Goal: Transaction & Acquisition: Book appointment/travel/reservation

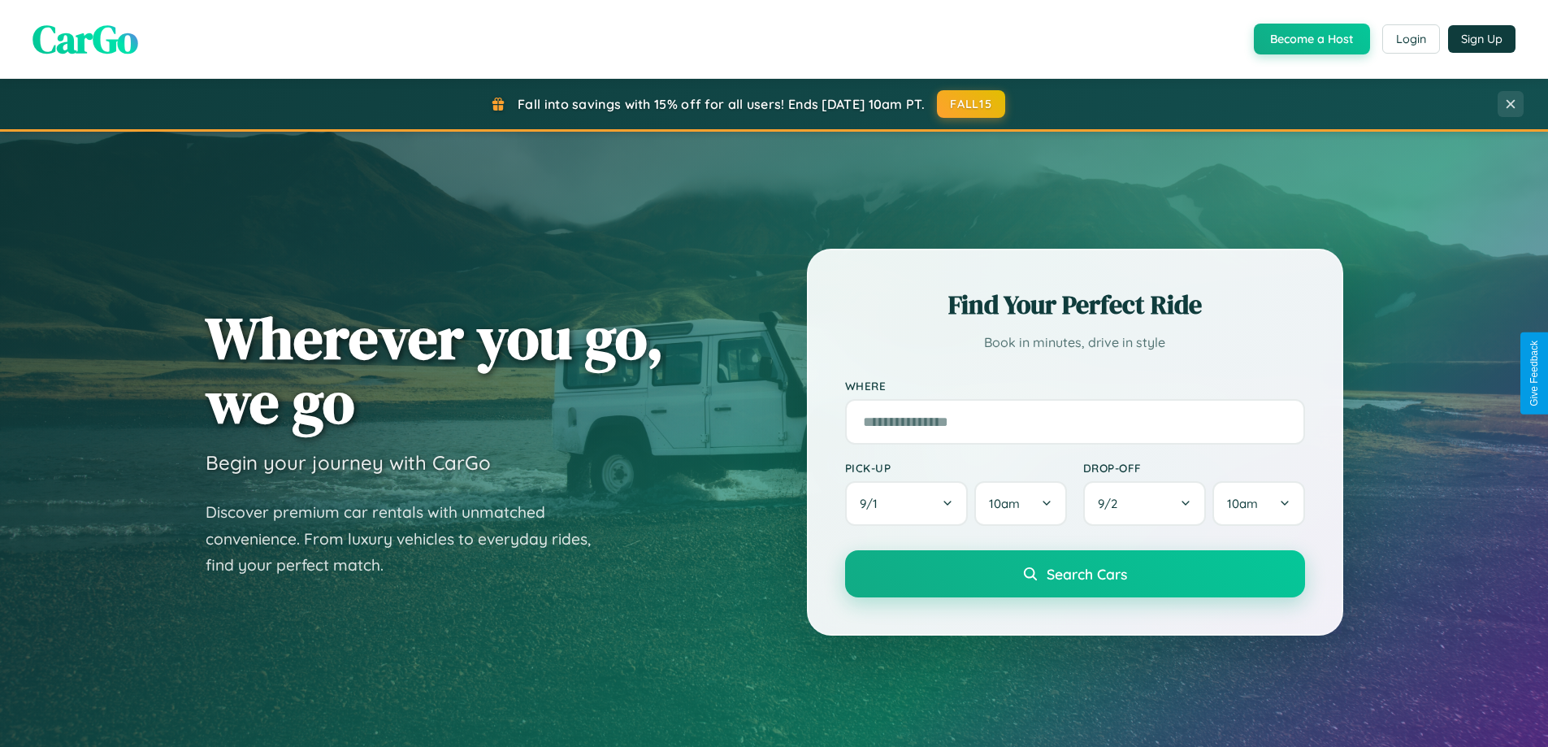
scroll to position [1118, 0]
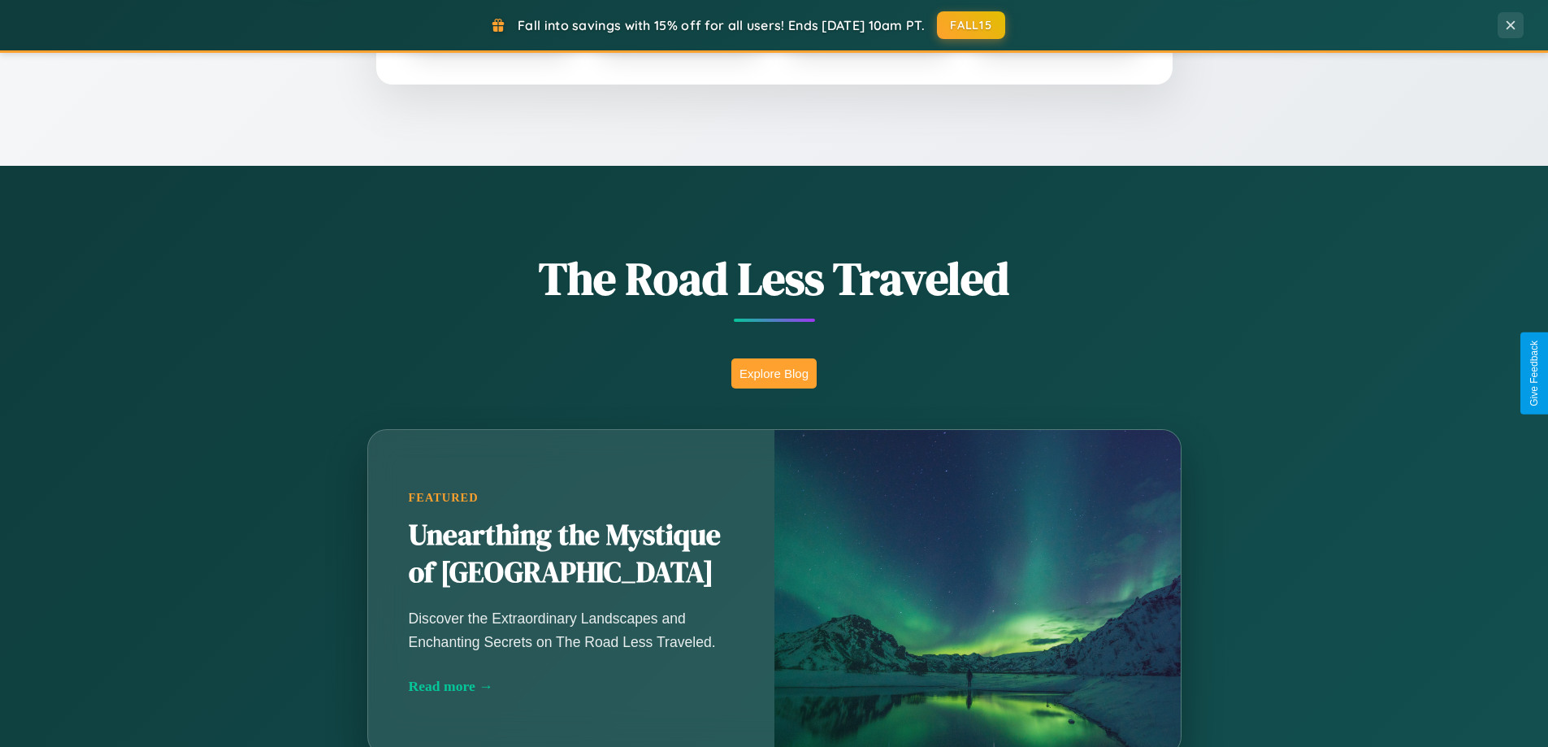
click at [774, 373] on button "Explore Blog" at bounding box center [773, 373] width 85 height 30
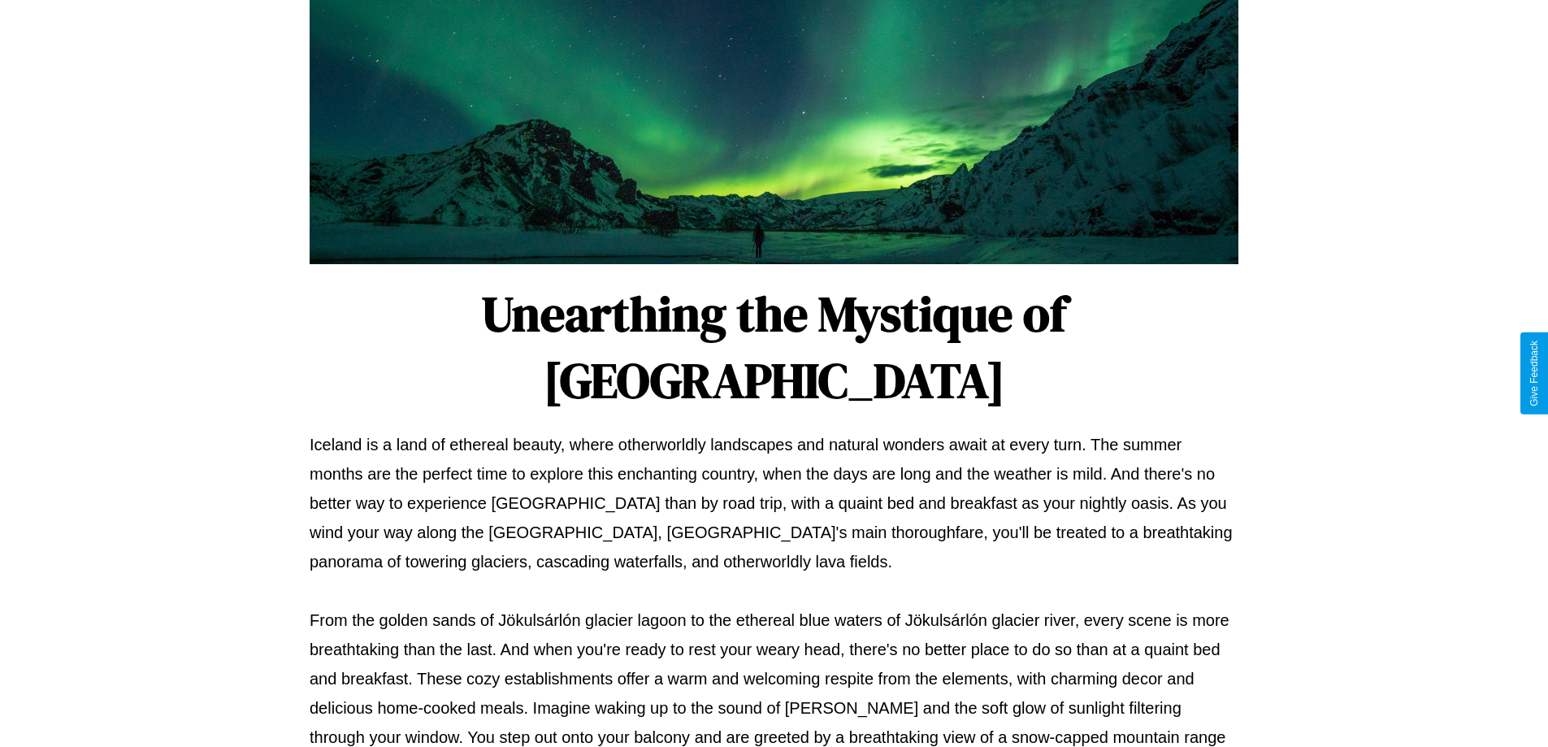
scroll to position [526, 0]
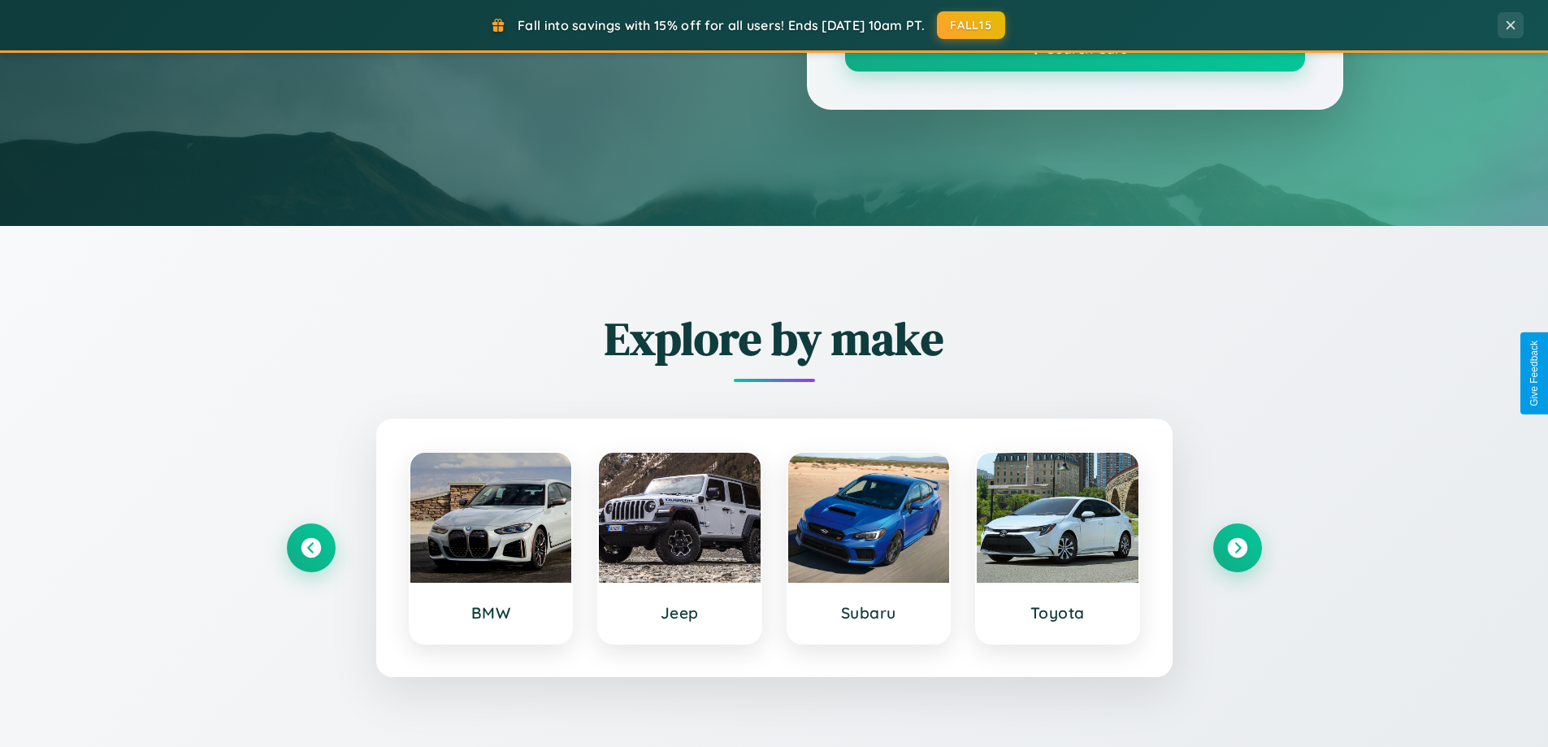
scroll to position [1118, 0]
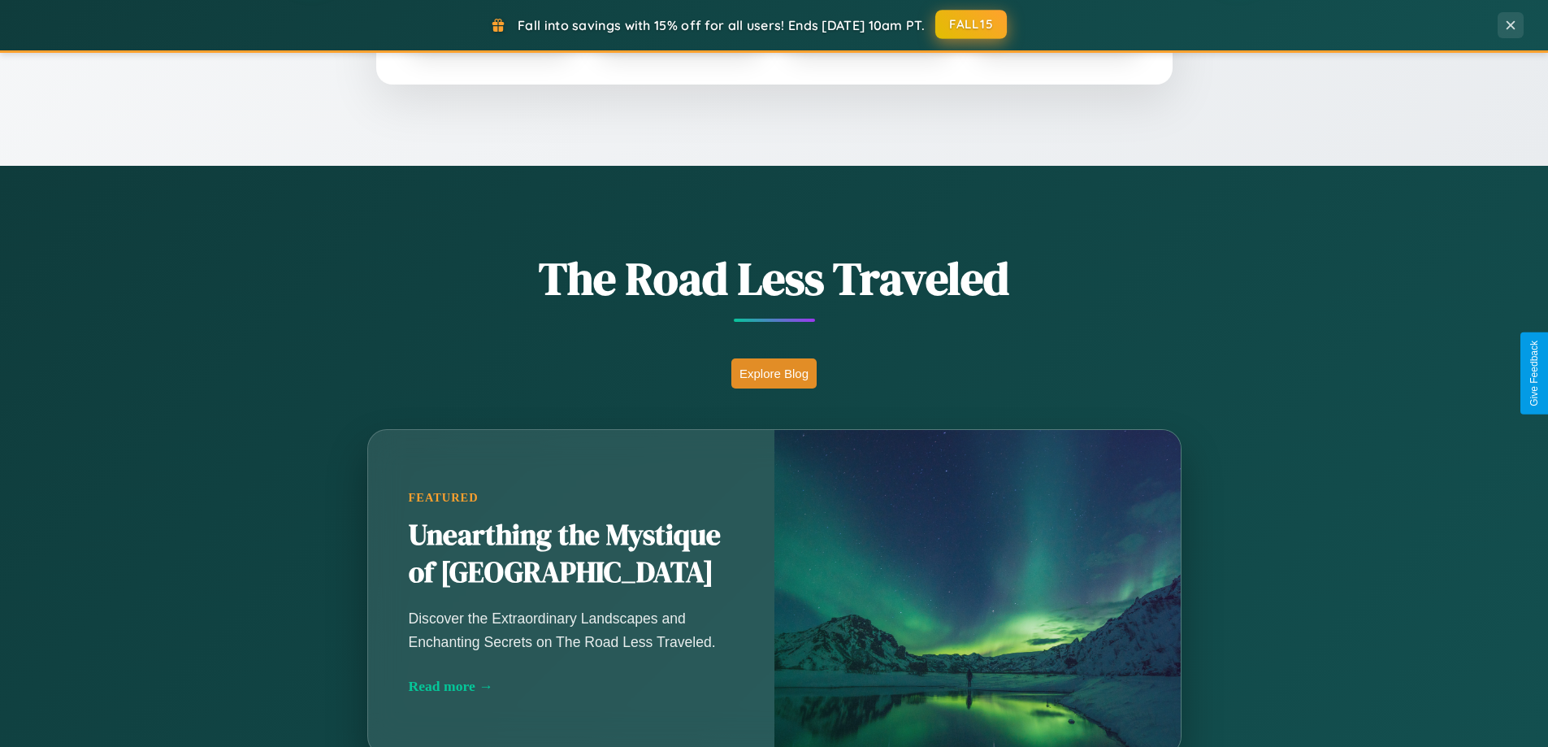
click at [972, 25] on button "FALL15" at bounding box center [971, 24] width 72 height 29
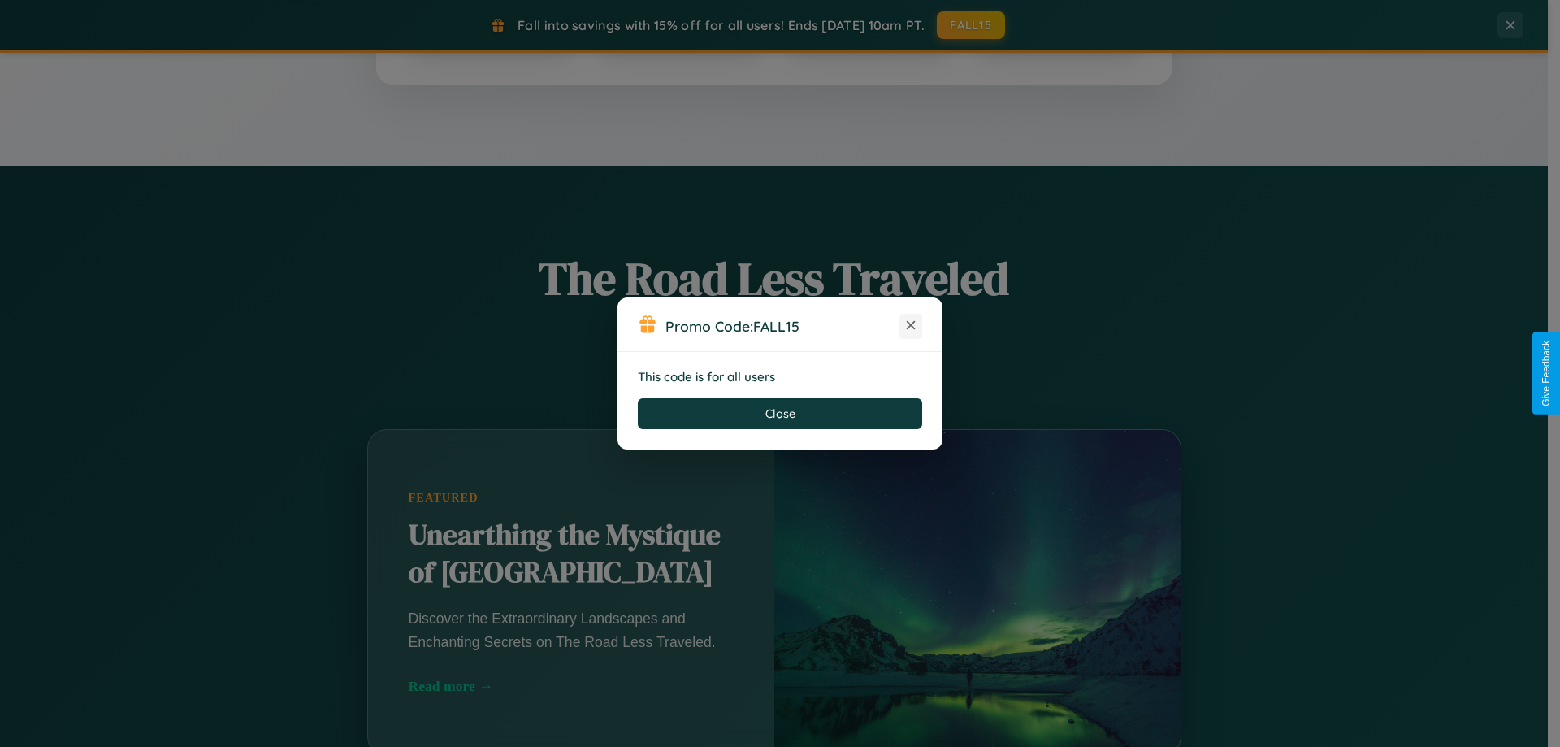
click at [911, 326] on icon at bounding box center [911, 325] width 16 height 16
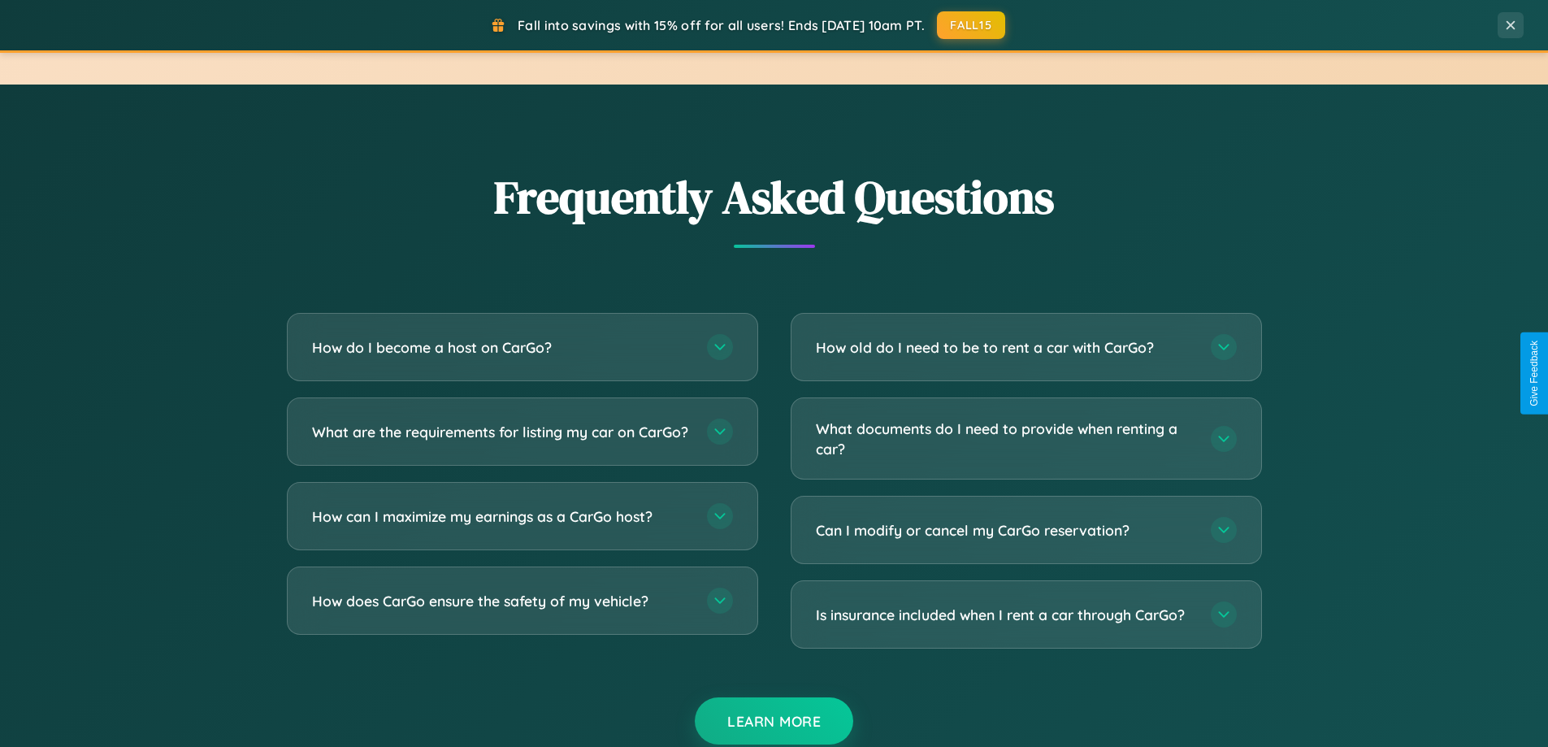
scroll to position [3127, 0]
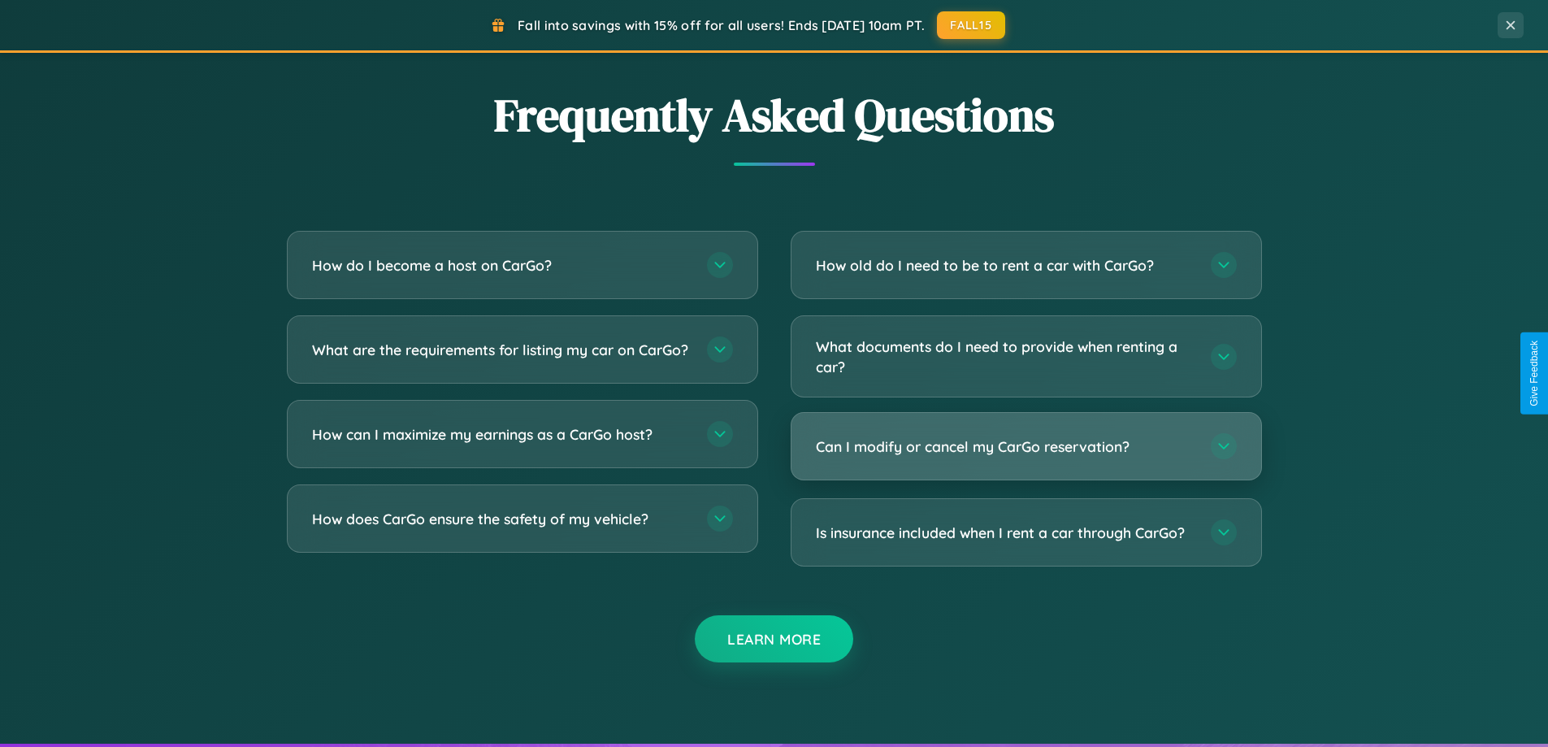
click at [1025, 446] on h3 "Can I modify or cancel my CarGo reservation?" at bounding box center [1005, 446] width 379 height 20
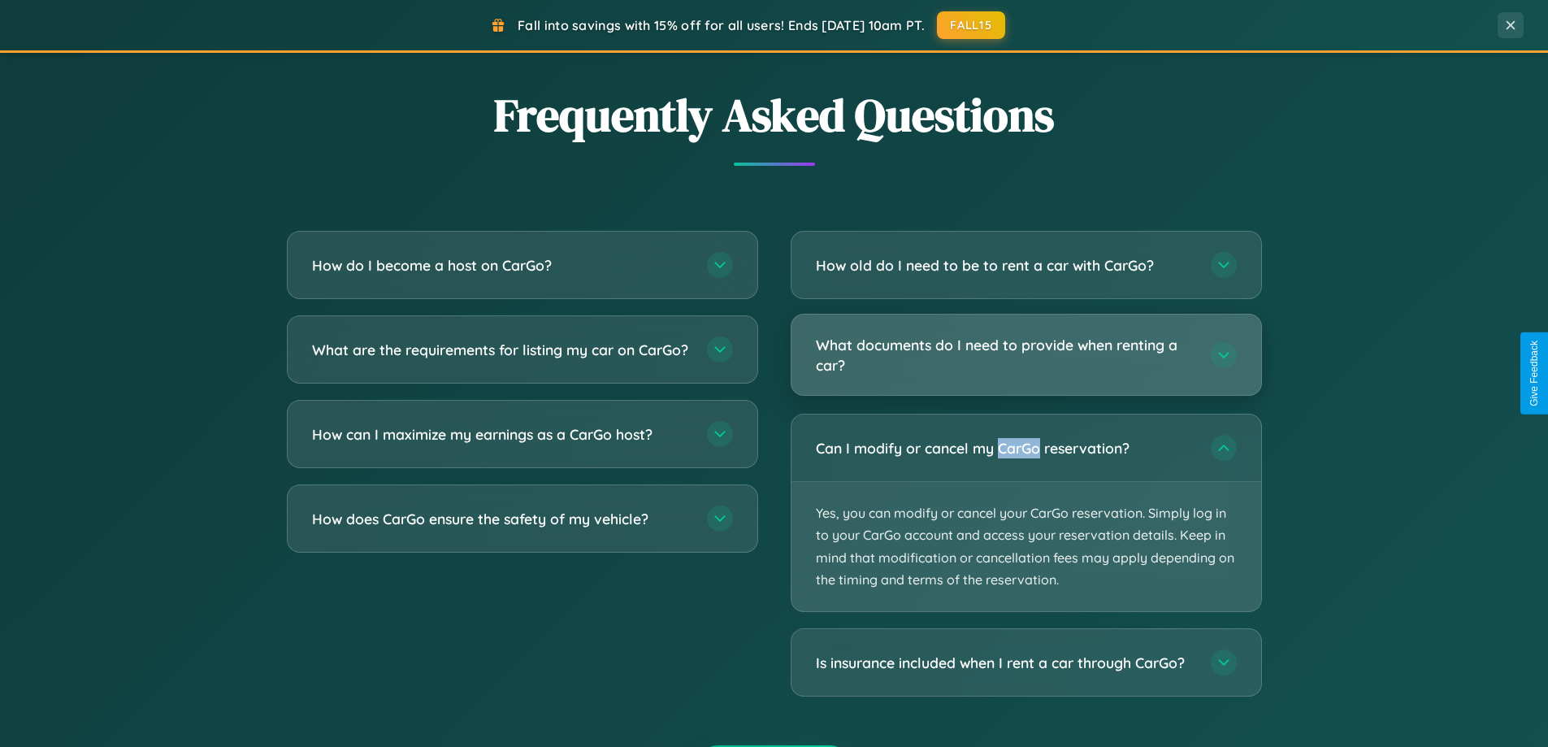
click at [1025, 356] on h3 "What documents do I need to provide when renting a car?" at bounding box center [1005, 355] width 379 height 40
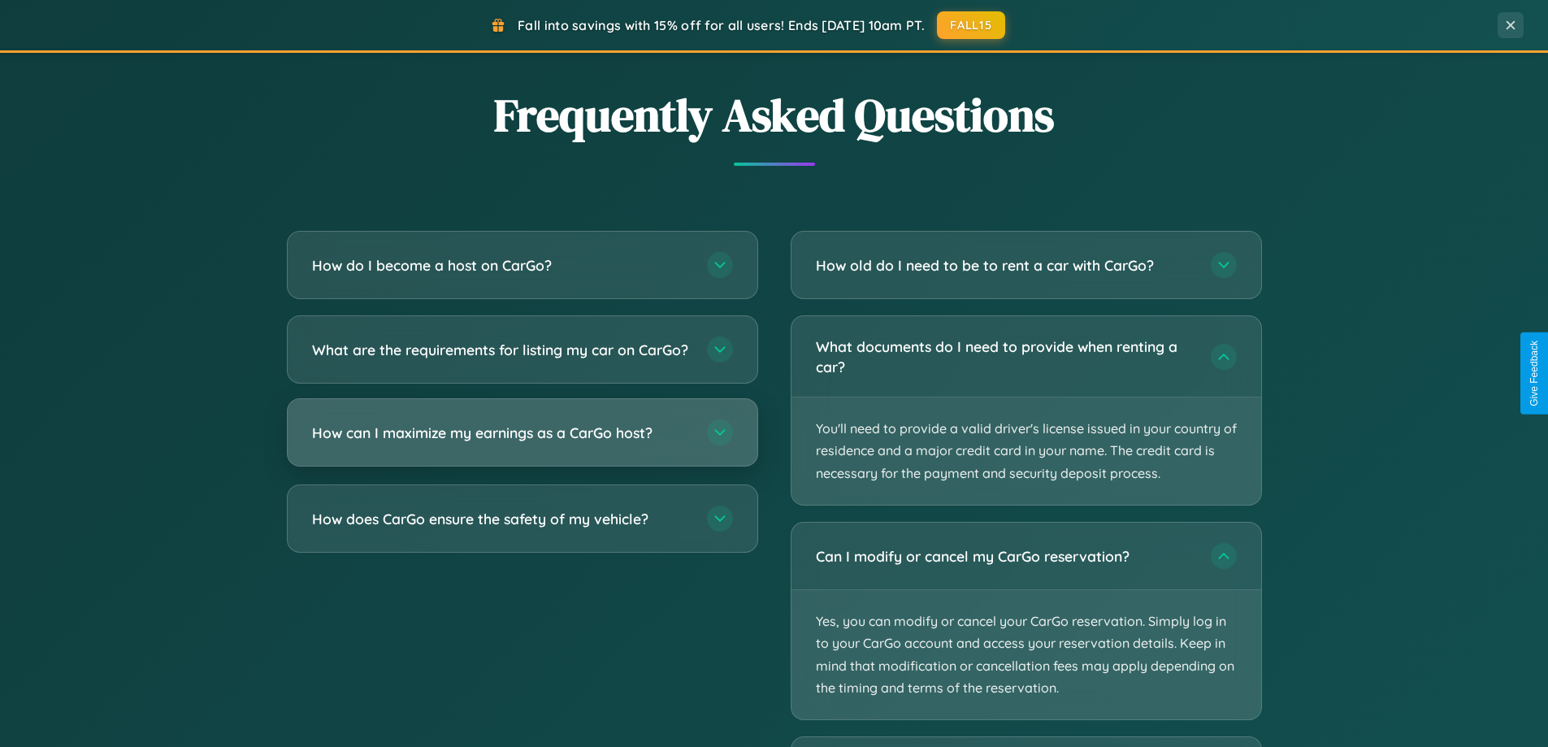
click at [522, 443] on h3 "How can I maximize my earnings as a CarGo host?" at bounding box center [501, 433] width 379 height 20
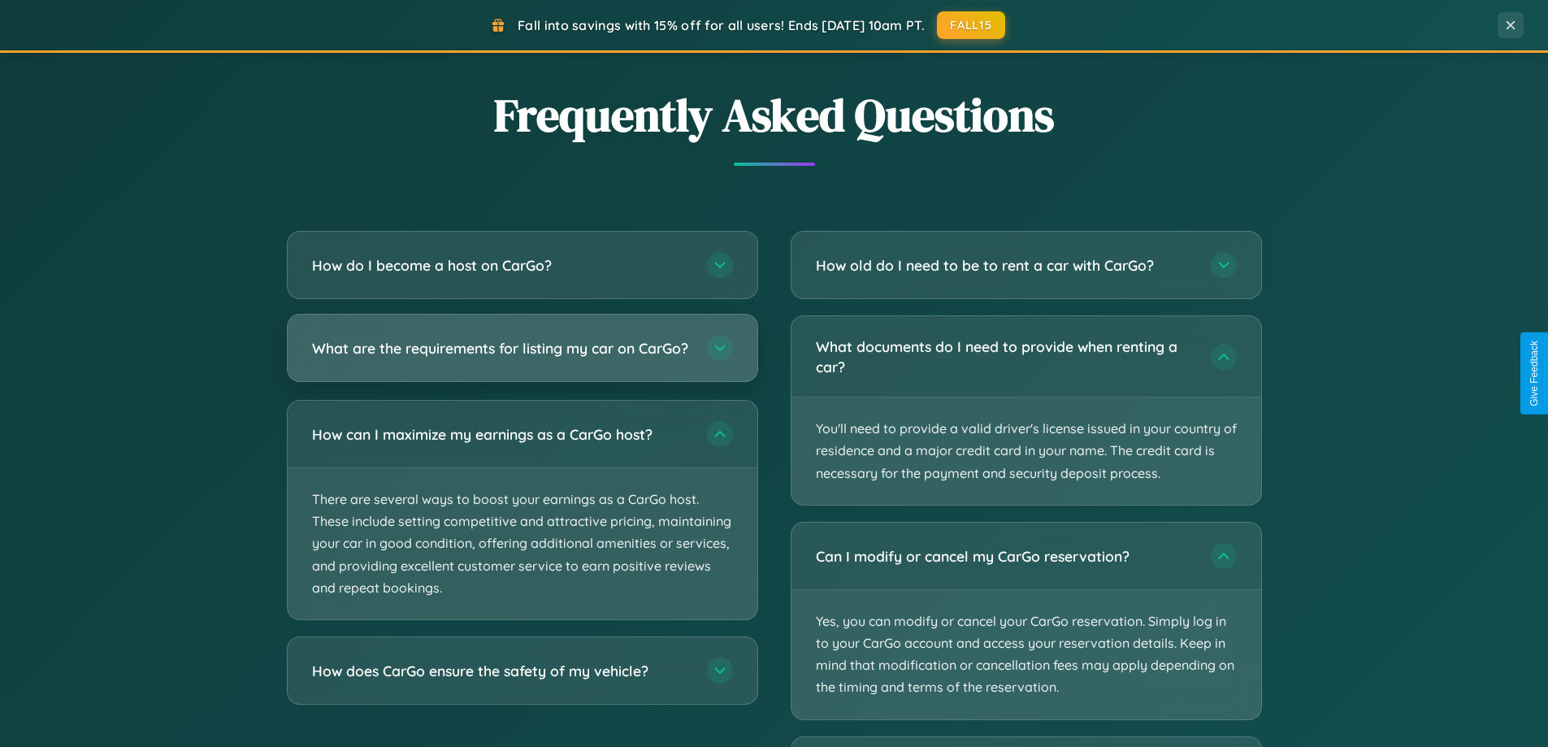
click at [522, 354] on h3 "What are the requirements for listing my car on CarGo?" at bounding box center [501, 348] width 379 height 20
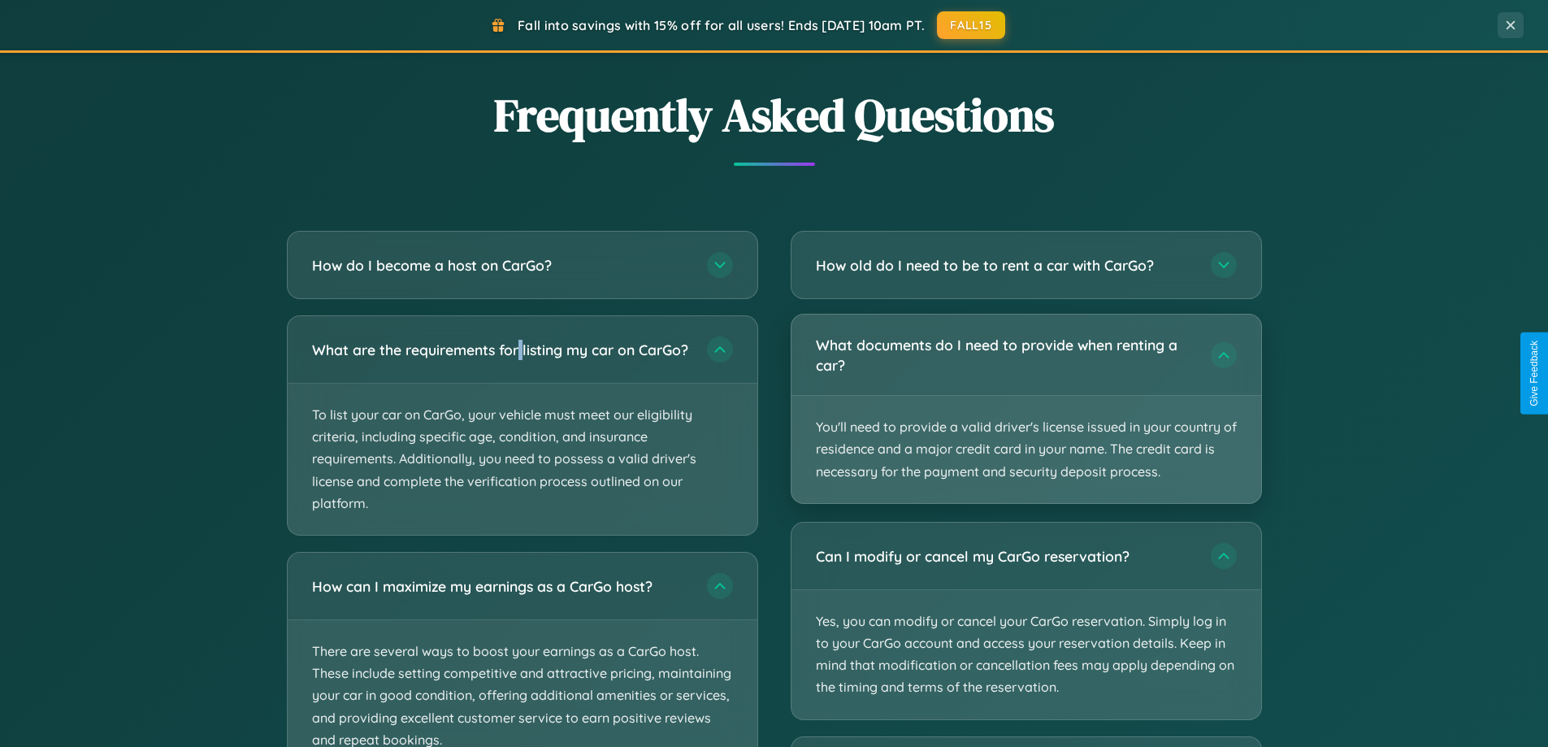
click at [1025, 410] on p "You'll need to provide a valid driver's license issued in your country of resid…" at bounding box center [1026, 449] width 470 height 107
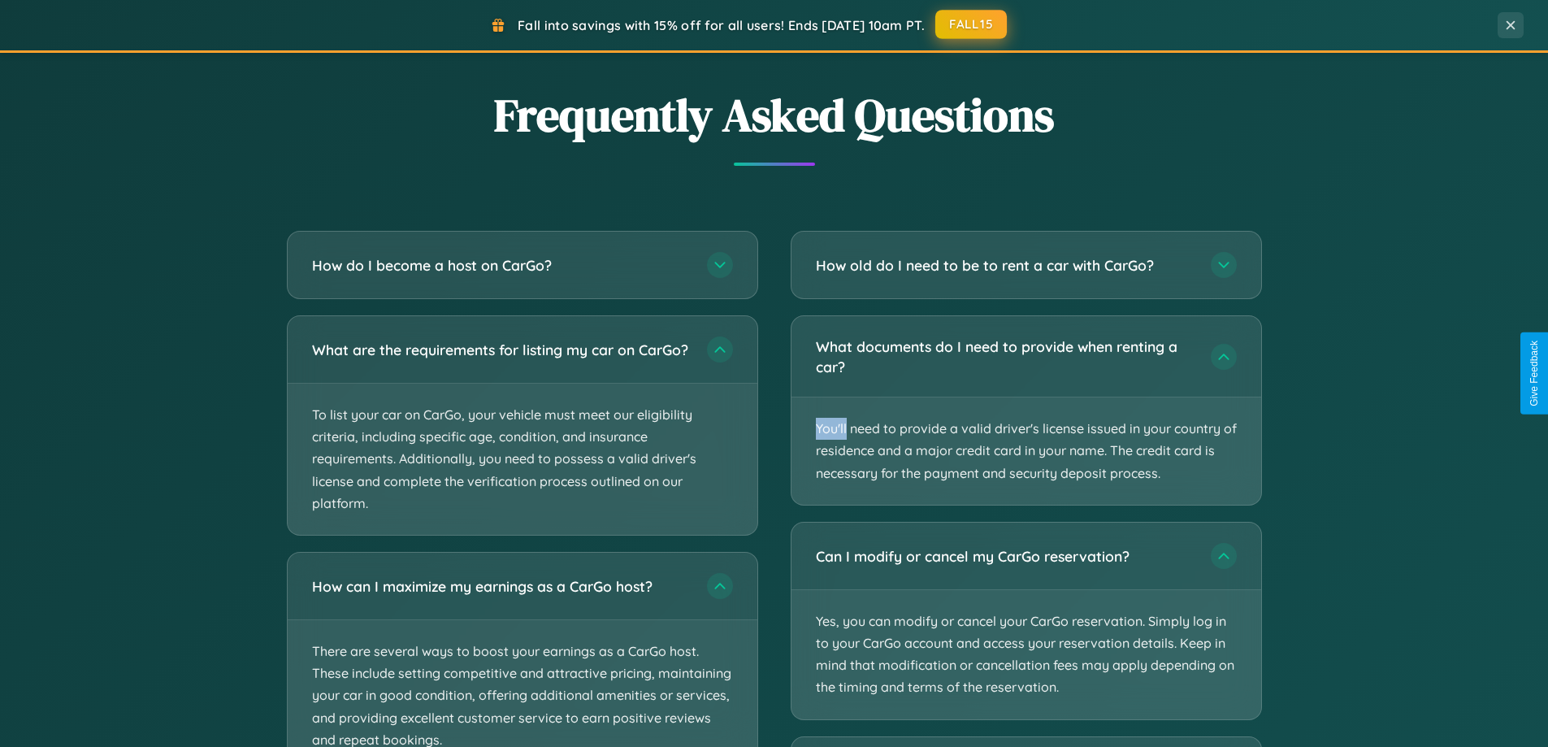
click at [972, 24] on button "FALL15" at bounding box center [971, 24] width 72 height 29
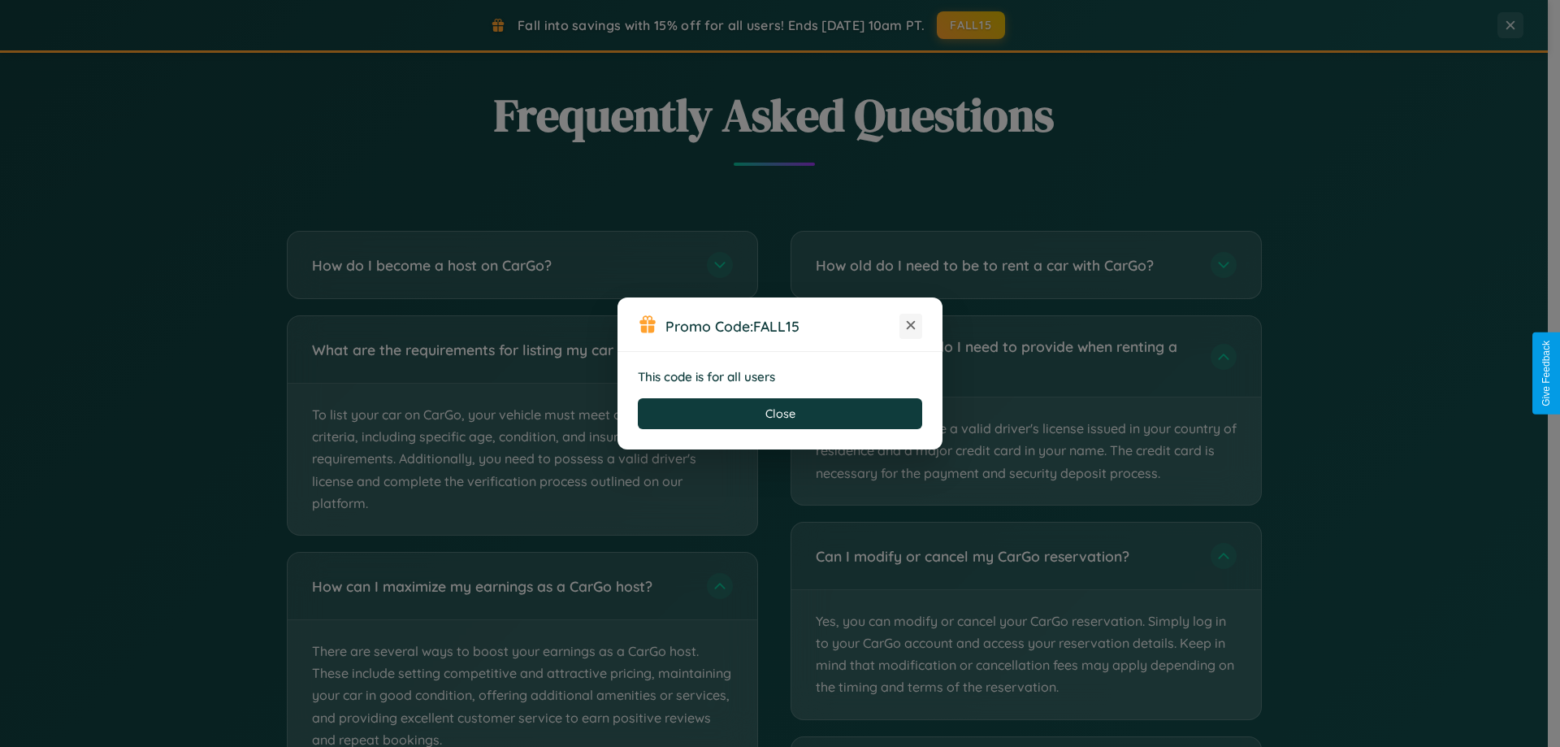
click at [911, 326] on icon at bounding box center [911, 325] width 16 height 16
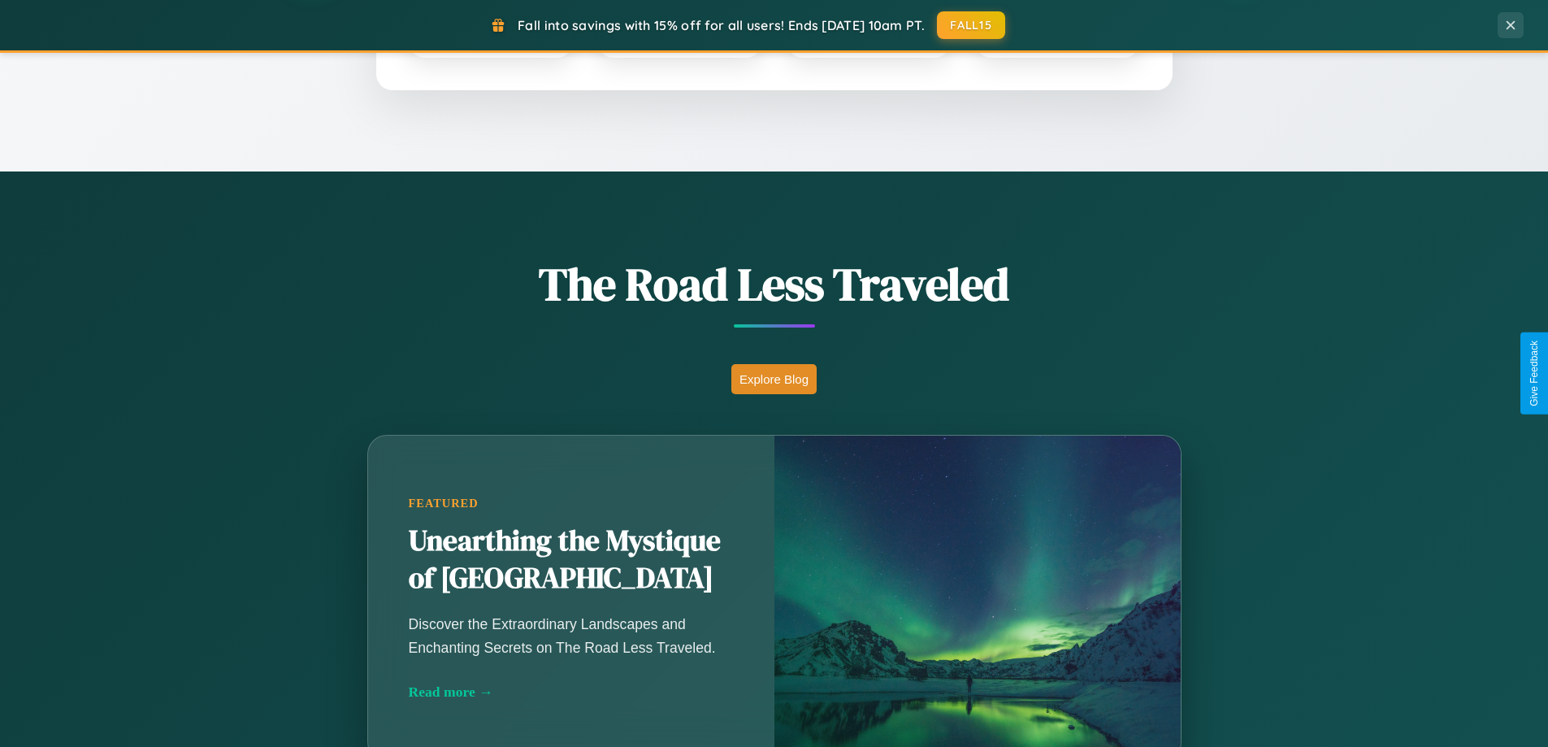
scroll to position [700, 0]
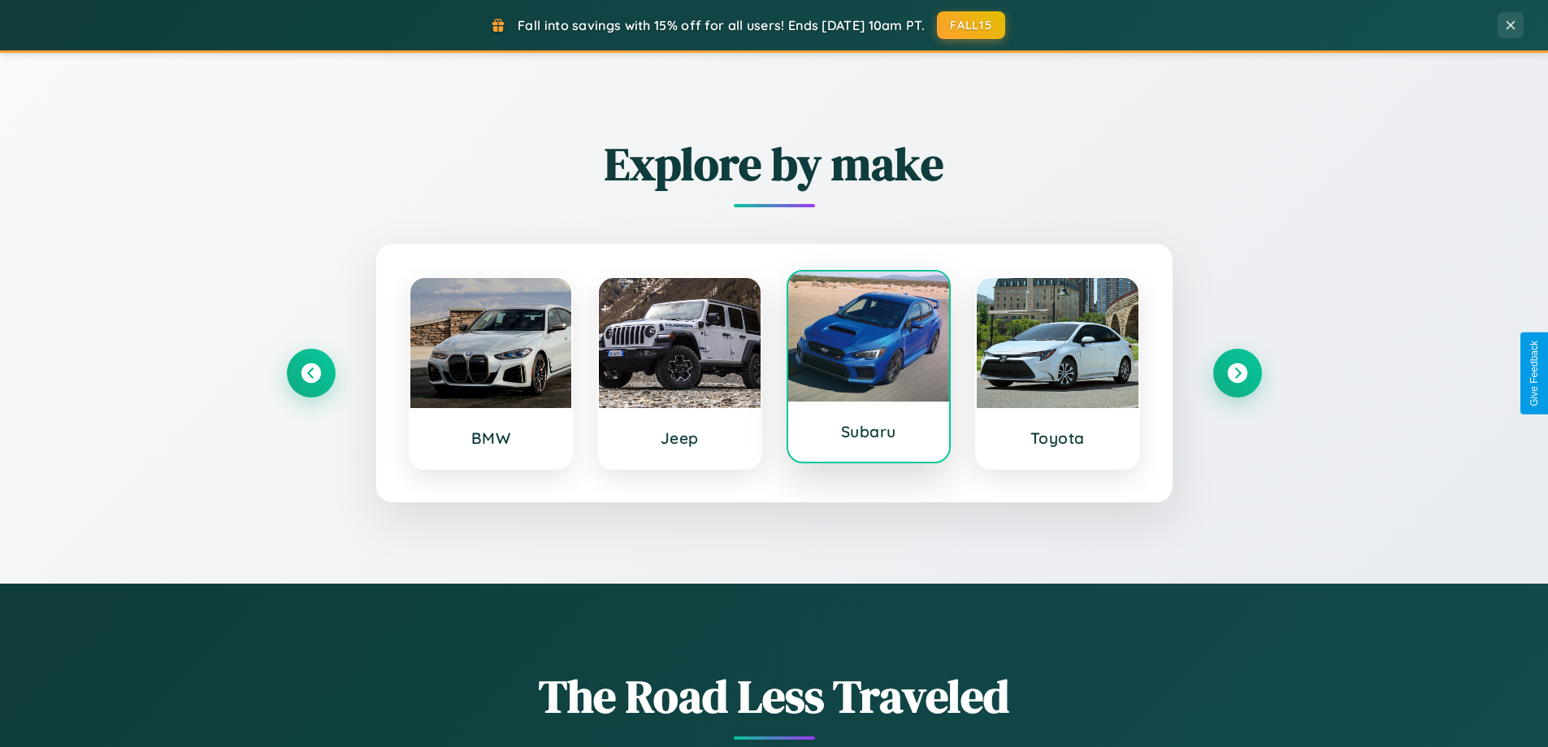
click at [868, 366] on div at bounding box center [869, 336] width 162 height 130
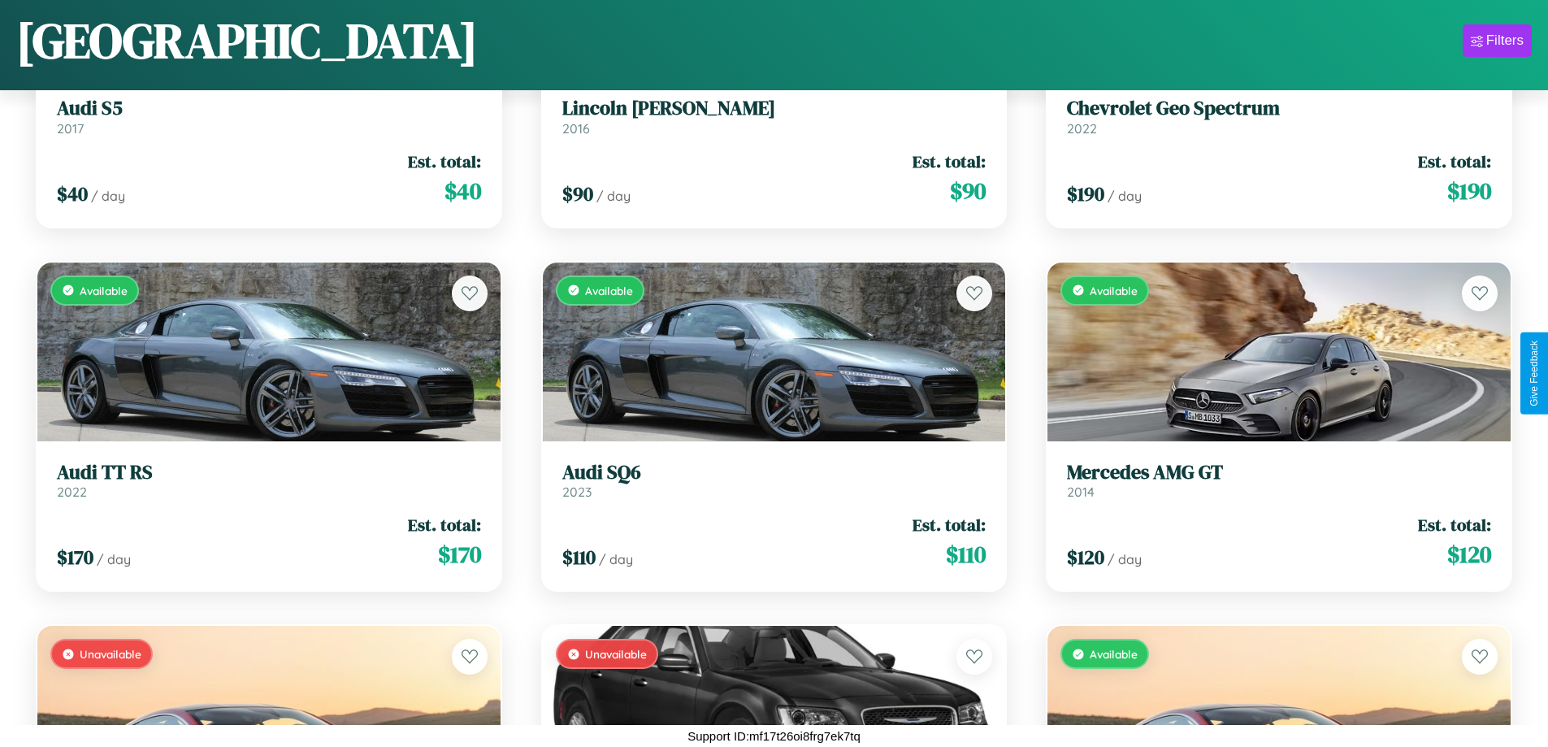
scroll to position [6778, 0]
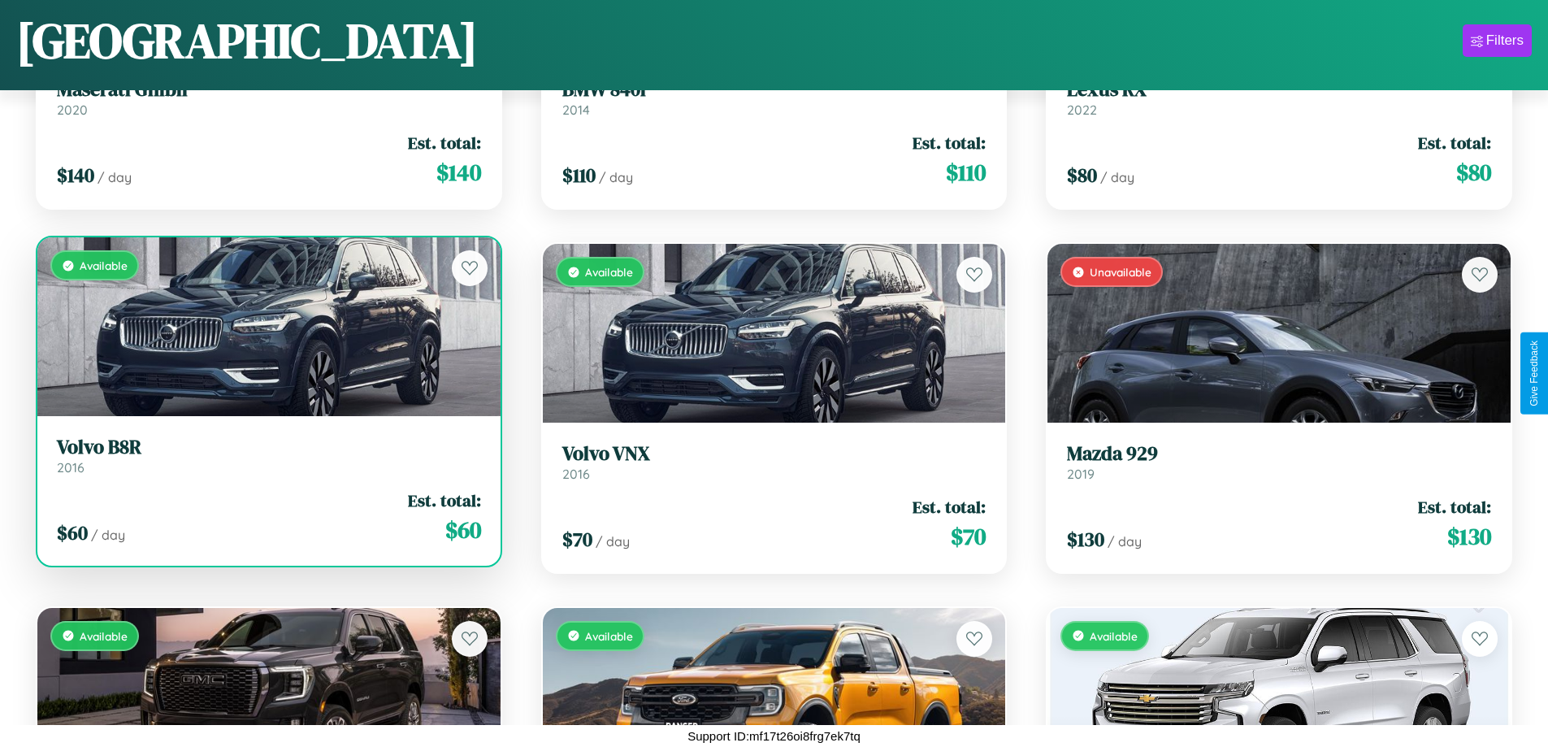
click at [267, 523] on div "$ 60 / day Est. total: $ 60" at bounding box center [269, 517] width 424 height 58
click at [267, 517] on div "$ 60 / day Est. total: $ 60" at bounding box center [269, 517] width 424 height 58
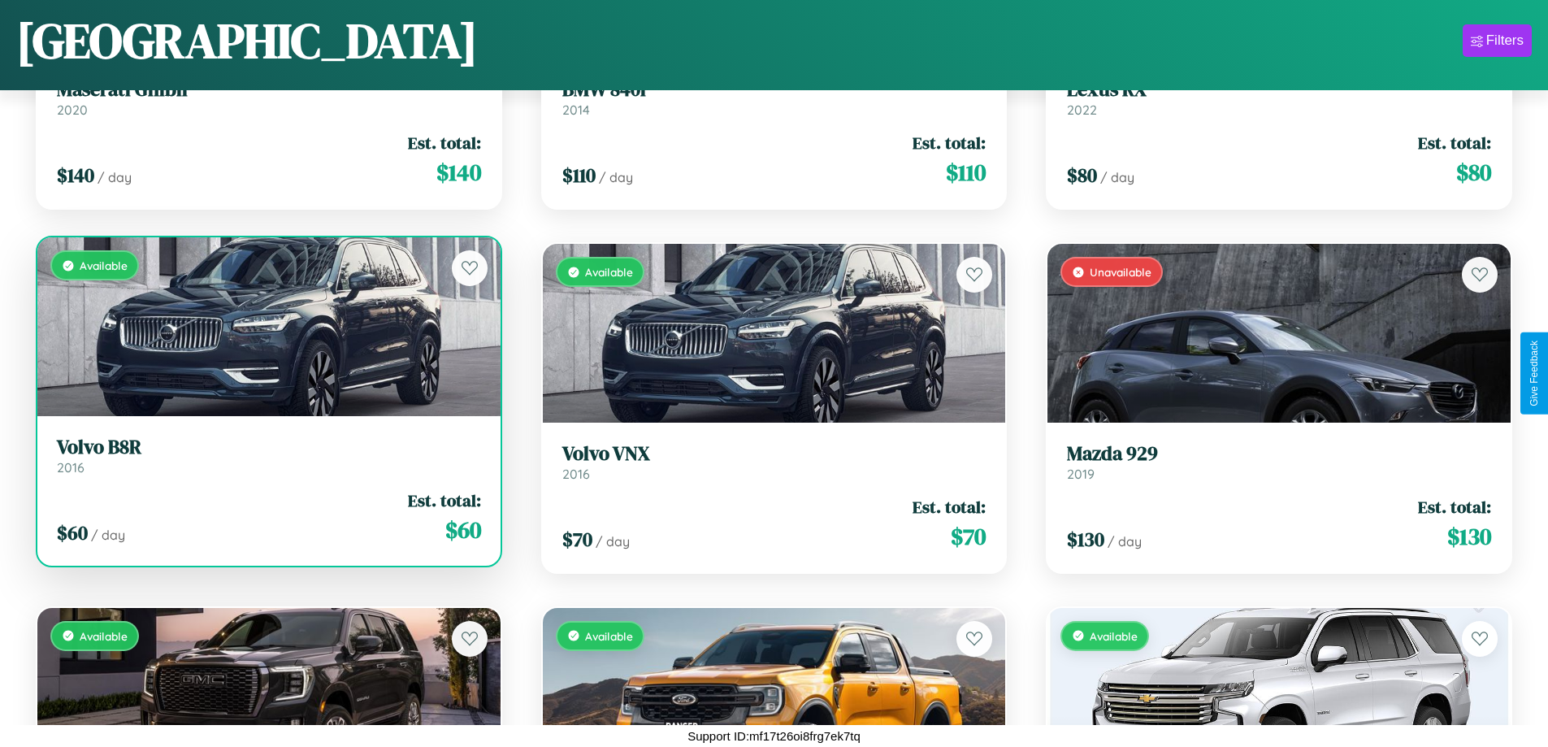
click at [267, 517] on div "$ 60 / day Est. total: $ 60" at bounding box center [269, 517] width 424 height 58
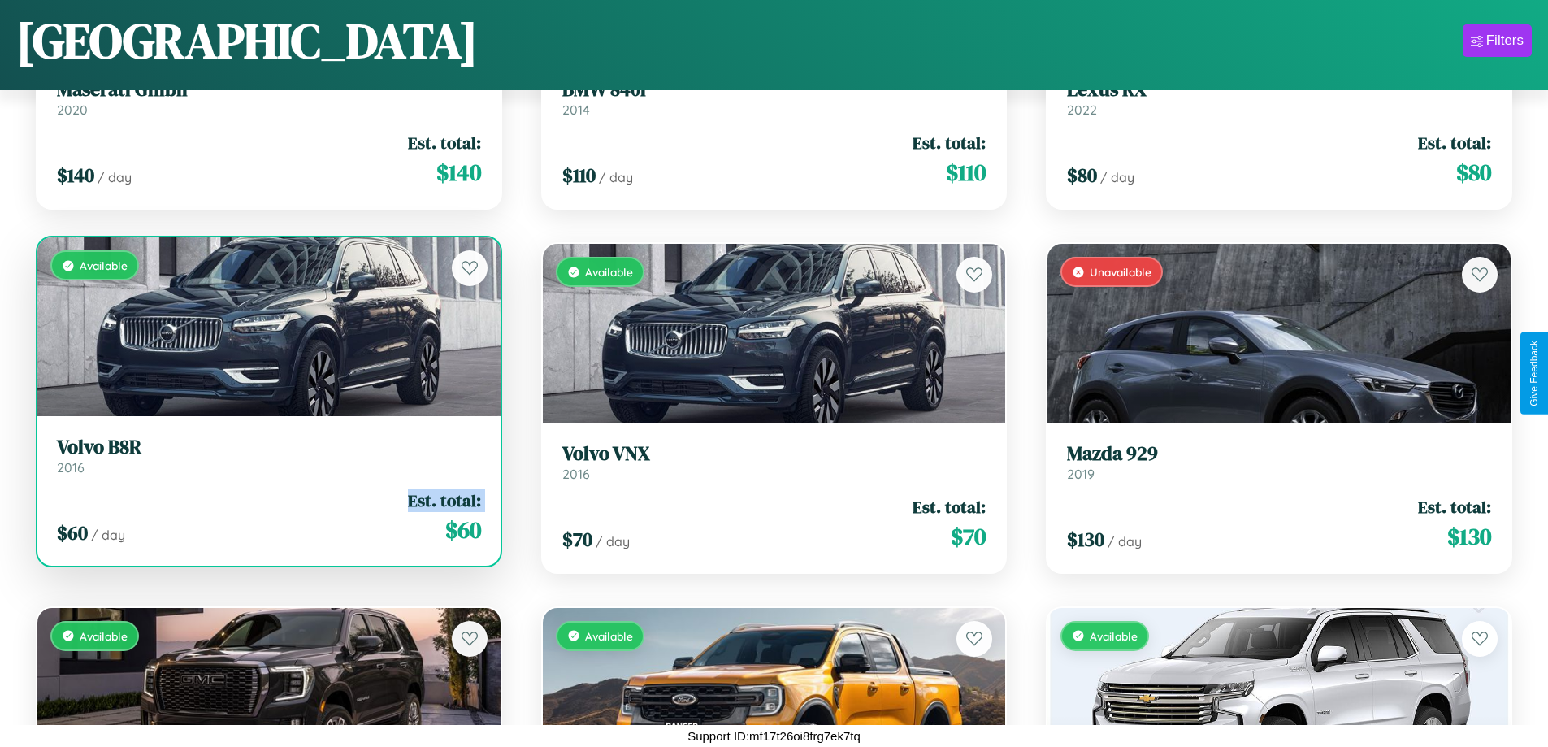
click at [267, 517] on div "$ 60 / day Est. total: $ 60" at bounding box center [269, 517] width 424 height 58
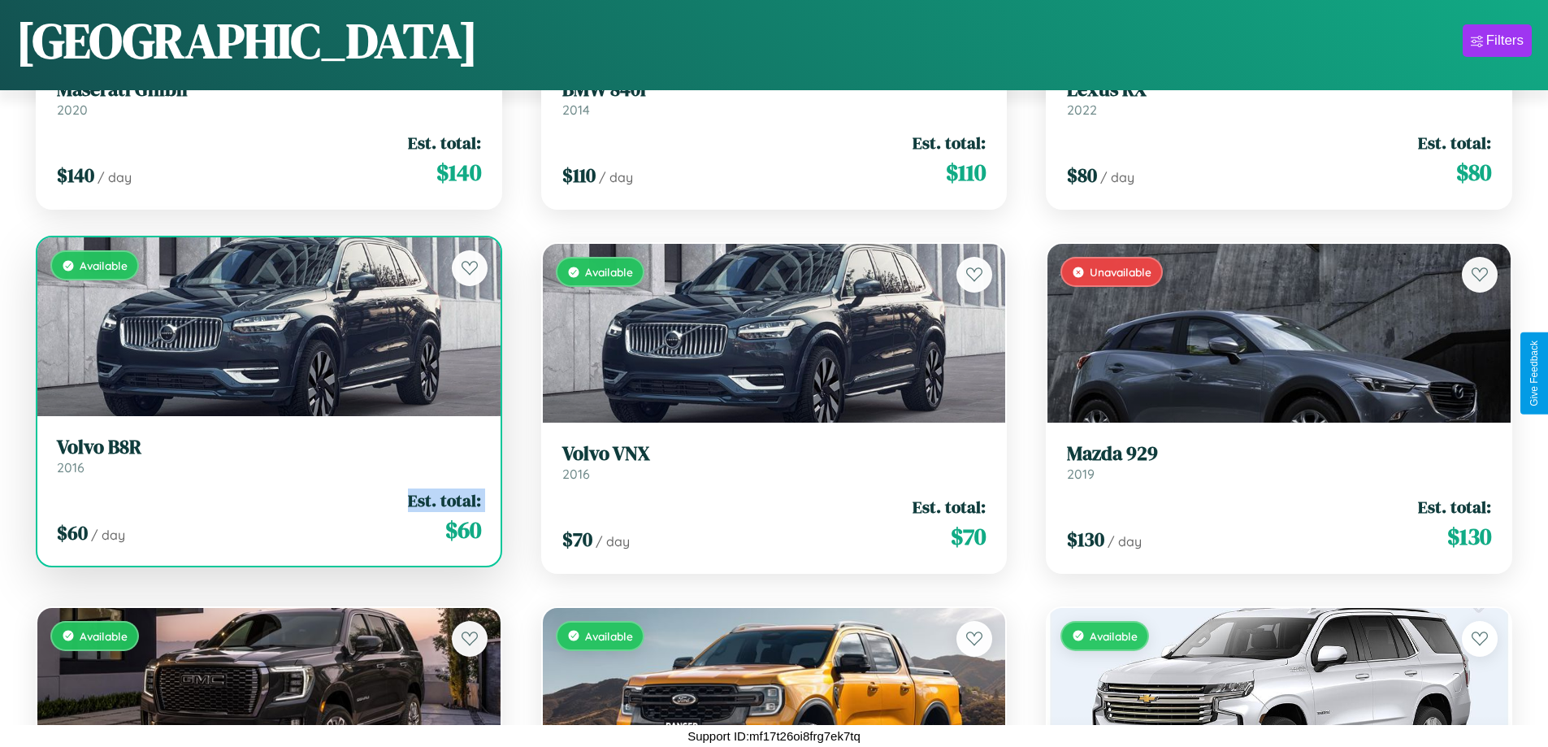
click at [267, 517] on div "$ 60 / day Est. total: $ 60" at bounding box center [269, 517] width 424 height 58
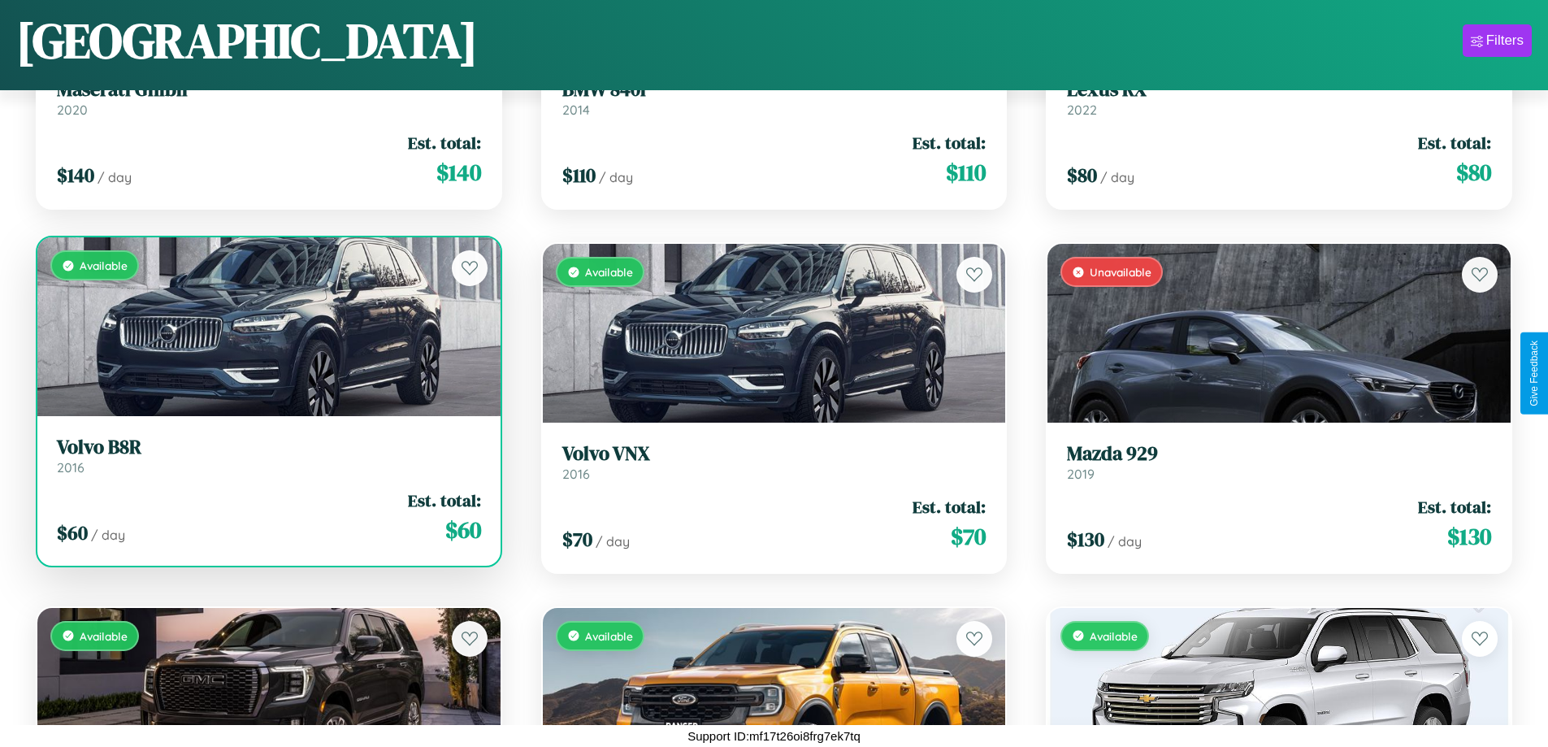
click at [267, 517] on div "$ 60 / day Est. total: $ 60" at bounding box center [269, 517] width 424 height 58
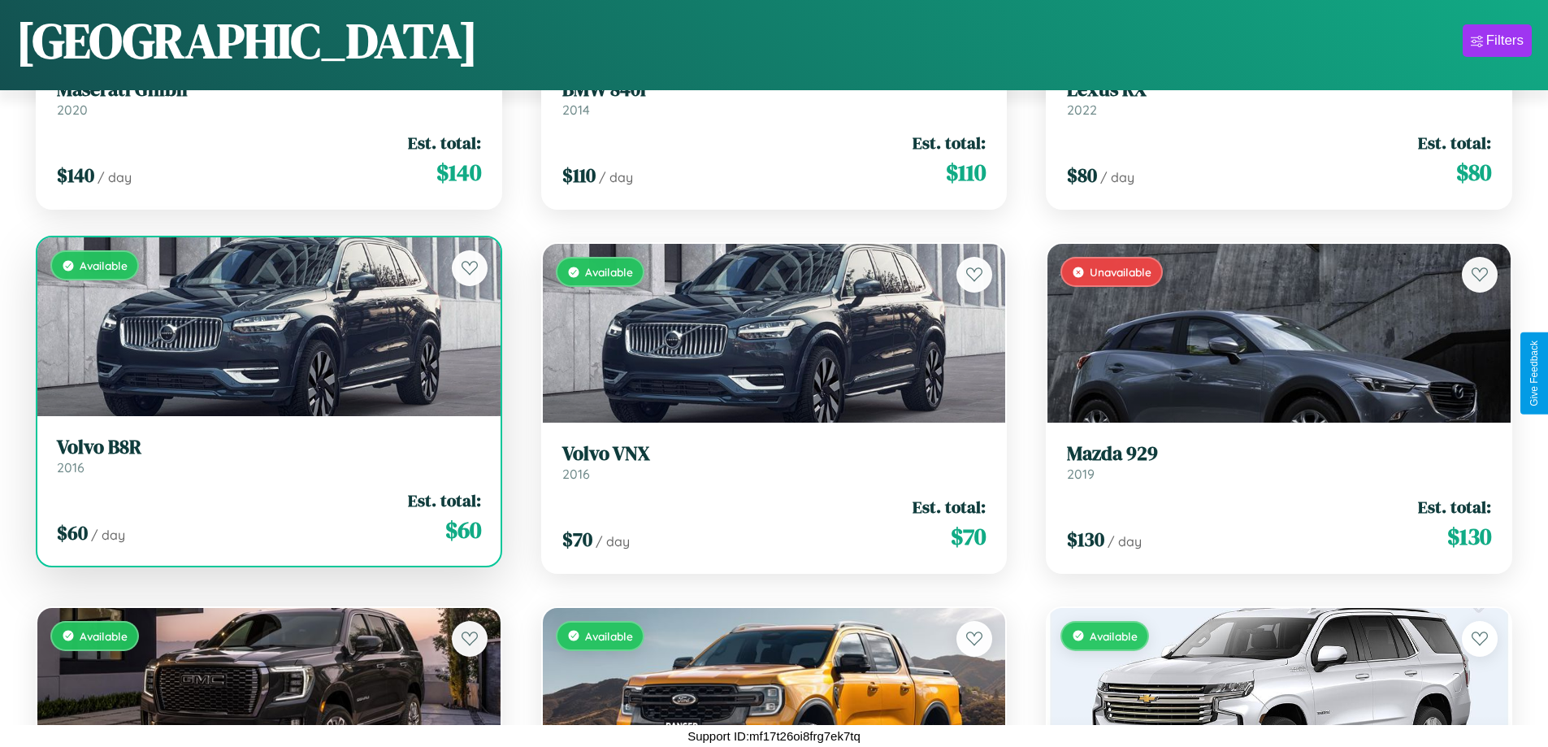
click at [267, 455] on h3 "Volvo B8R" at bounding box center [269, 448] width 424 height 24
